Goal: Task Accomplishment & Management: Manage account settings

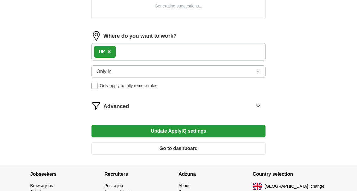
scroll to position [257, 0]
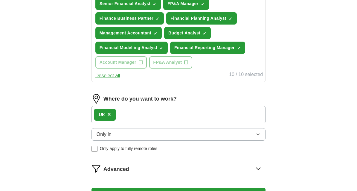
click at [261, 150] on label "Only apply to fully remote roles" at bounding box center [179, 148] width 174 height 6
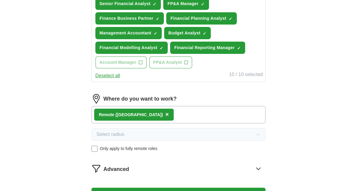
click at [241, 151] on label "Only apply to fully remote roles" at bounding box center [179, 148] width 174 height 6
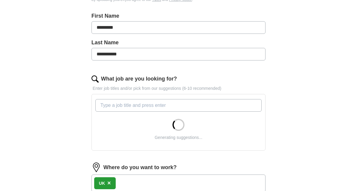
scroll to position [159, 0]
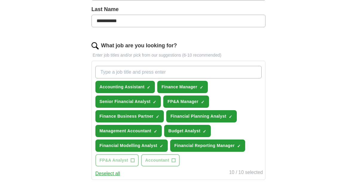
click at [147, 91] on button "Accounting Assistant ✓ ×" at bounding box center [125, 87] width 60 height 12
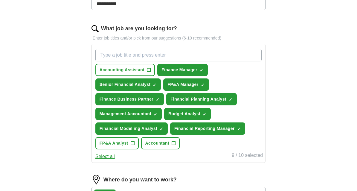
scroll to position [175, 0]
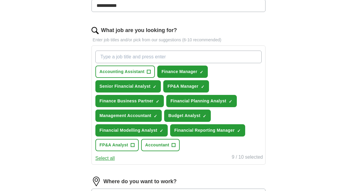
click at [134, 144] on button "FP&A Analyst +" at bounding box center [116, 145] width 43 height 12
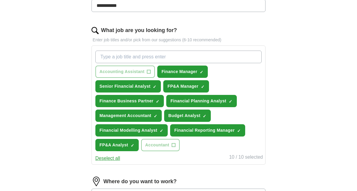
click at [202, 118] on button "Budget Analyst ✓ ×" at bounding box center [187, 115] width 47 height 12
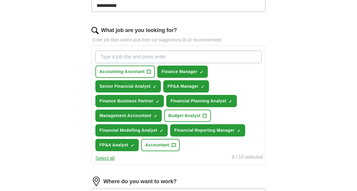
click at [175, 146] on span "+" at bounding box center [174, 145] width 4 height 5
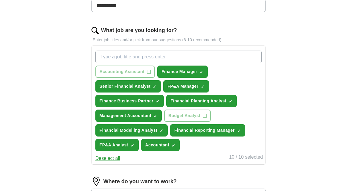
click at [161, 127] on button "Financial Modelling Analyst ✓ ×" at bounding box center [131, 130] width 72 height 12
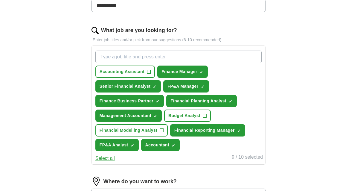
click at [164, 57] on input "What job are you looking for?" at bounding box center [178, 57] width 166 height 13
click at [156, 55] on input "Finsnce" at bounding box center [178, 57] width 166 height 13
type input "F"
type input "Accountant"
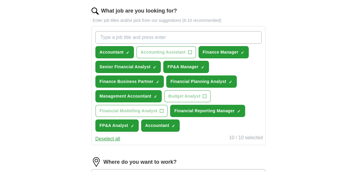
click at [130, 65] on button "Accountant ✓ ×" at bounding box center [114, 71] width 39 height 12
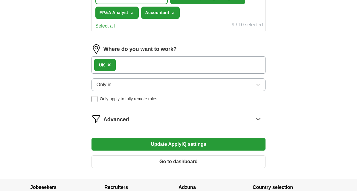
scroll to position [309, 0]
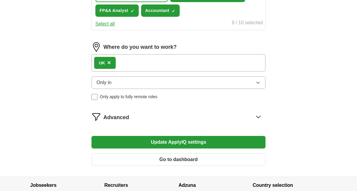
click at [182, 140] on button "Update ApplyIQ settings" at bounding box center [179, 142] width 174 height 13
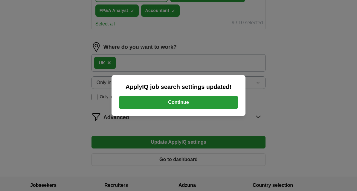
click at [196, 109] on button "Continue" at bounding box center [179, 102] width 120 height 13
